Goal: Transaction & Acquisition: Purchase product/service

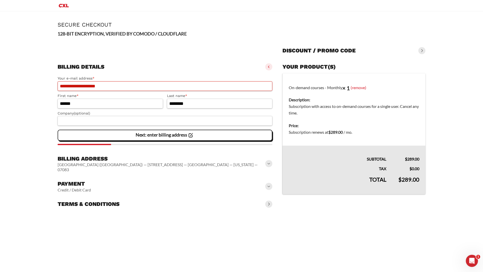
click at [191, 82] on input "**********" at bounding box center [165, 86] width 215 height 10
click at [176, 42] on div at bounding box center [165, 49] width 215 height 16
click at [168, 32] on strong "128-BIT ENCRYPTION, VERIFIED BY COMODO / CLOUDFLARE" at bounding box center [122, 34] width 129 height 6
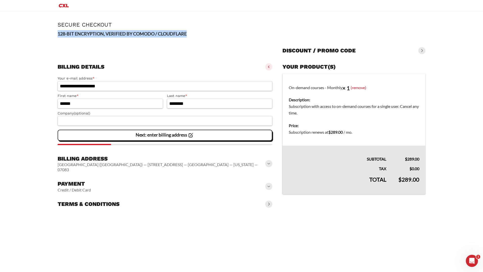
click at [168, 32] on strong "128-BIT ENCRYPTION, VERIFIED BY COMODO / CLOUDFLARE" at bounding box center [122, 34] width 129 height 6
drag, startPoint x: 168, startPoint y: 32, endPoint x: 132, endPoint y: 34, distance: 36.5
click at [132, 34] on strong "128-BIT ENCRYPTION, VERIFIED BY COMODO / CLOUDFLARE" at bounding box center [122, 34] width 129 height 6
click at [0, 0] on slot "Next: enter billing address" at bounding box center [0, 0] width 0 height 0
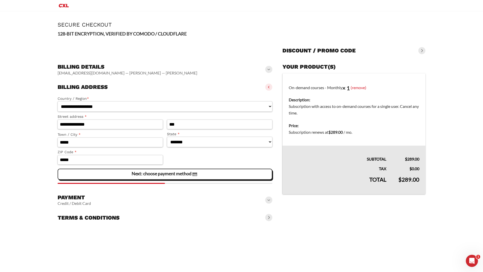
click at [0, 0] on slot "Next: choose payment method" at bounding box center [0, 0] width 0 height 0
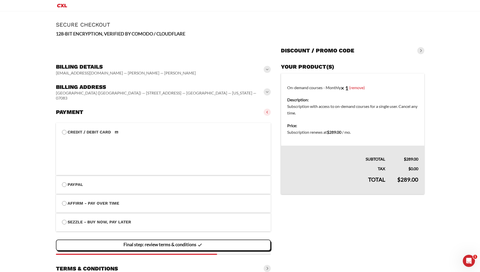
click at [210, 106] on div "Payment Credit / Debit Card" at bounding box center [163, 111] width 215 height 11
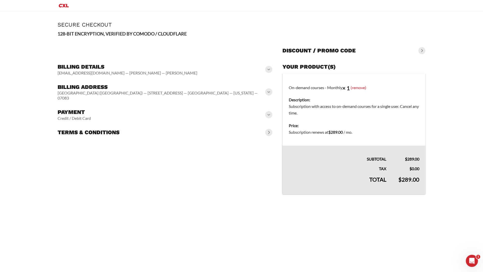
click at [0, 0] on slot at bounding box center [0, 0] width 0 height 0
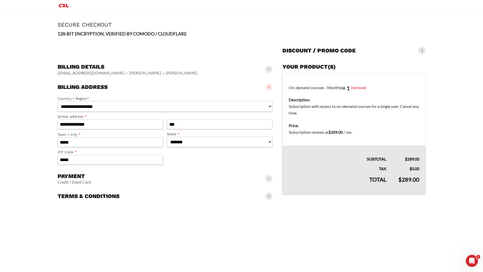
click at [97, 92] on div "Billing address [GEOGRAPHIC_DATA] ([GEOGRAPHIC_DATA]) — [STREET_ADDRESS] — [GEO…" at bounding box center [165, 86] width 215 height 11
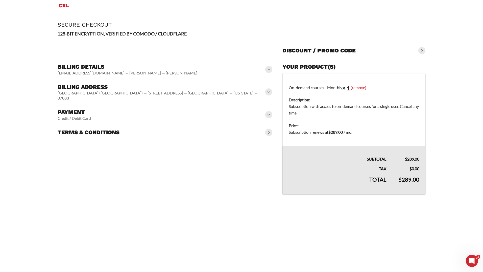
click at [80, 108] on h3 "Payment" at bounding box center [74, 111] width 33 height 7
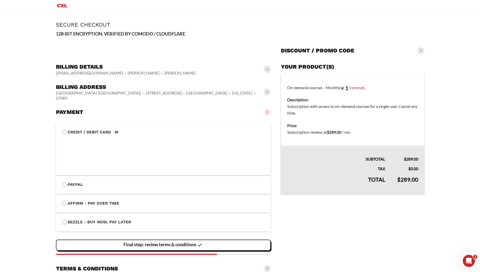
click at [80, 108] on h3 "Payment" at bounding box center [69, 111] width 27 height 7
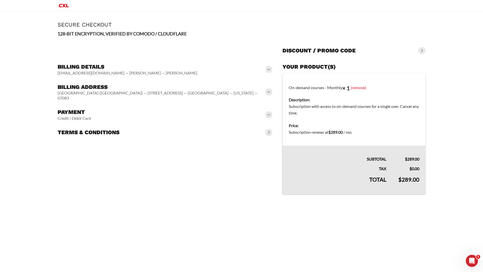
click at [102, 86] on h3 "Billing address" at bounding box center [162, 86] width 209 height 7
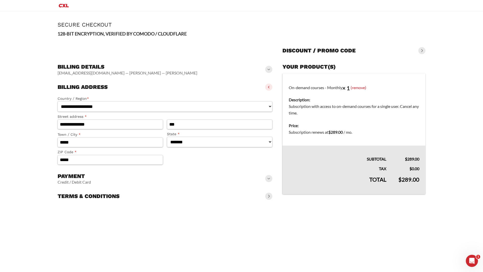
click at [97, 84] on h3 "Billing address" at bounding box center [83, 86] width 50 height 7
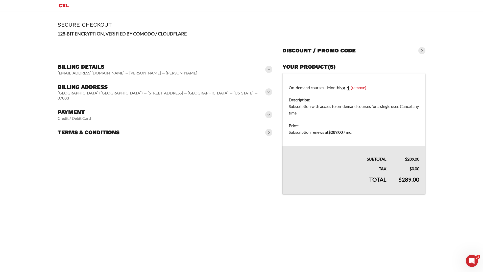
click at [84, 108] on h3 "Payment" at bounding box center [74, 111] width 33 height 7
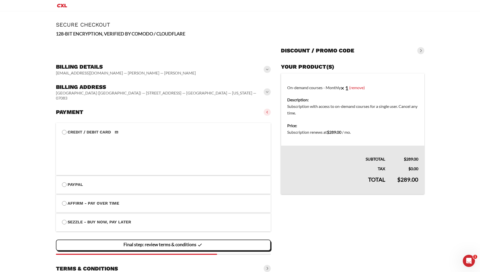
click at [68, 169] on li "Credit / Debit Card Save payment information to my account for future purchases." at bounding box center [163, 149] width 215 height 52
click at [19, 161] on main "**********" at bounding box center [240, 147] width 480 height 273
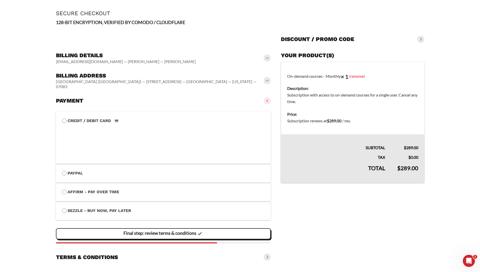
click at [90, 188] on label "Affirm - Pay over time" at bounding box center [163, 191] width 203 height 7
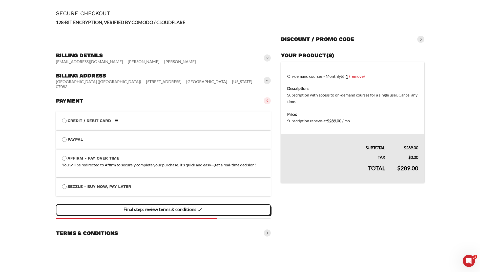
click at [96, 111] on li "Credit / Debit Card Save payment information to my account for future purchases." at bounding box center [163, 120] width 215 height 19
click at [92, 117] on label "Credit / Debit Card" at bounding box center [163, 120] width 203 height 7
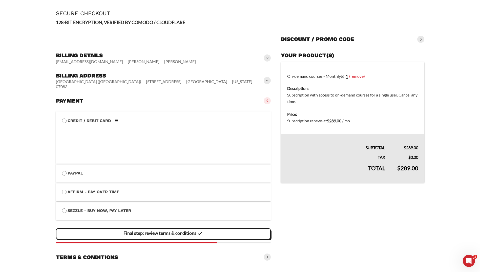
click at [0, 0] on slot "Final step: review terms & conditions" at bounding box center [0, 0] width 0 height 0
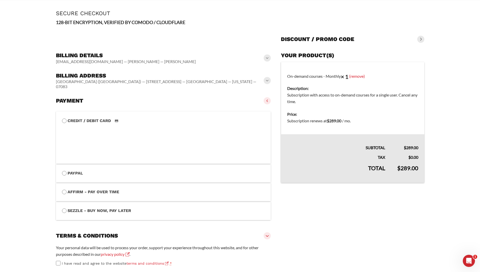
scroll to position [42, 0]
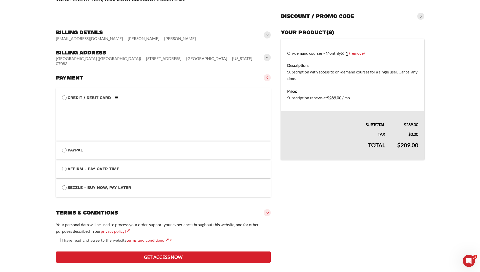
click at [74, 238] on span "I have read and agree to the website terms and conditions" at bounding box center [115, 240] width 107 height 4
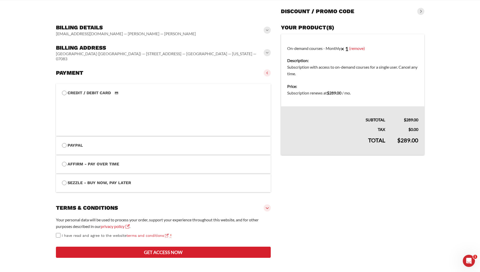
click at [166, 252] on button "Get access now" at bounding box center [163, 251] width 215 height 11
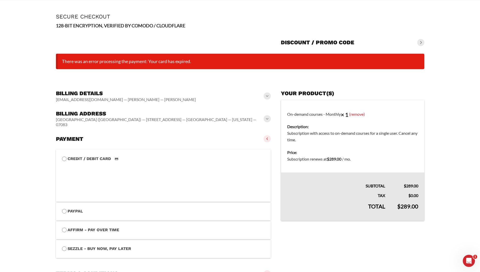
scroll to position [40, 0]
